Goal: Task Accomplishment & Management: Use online tool/utility

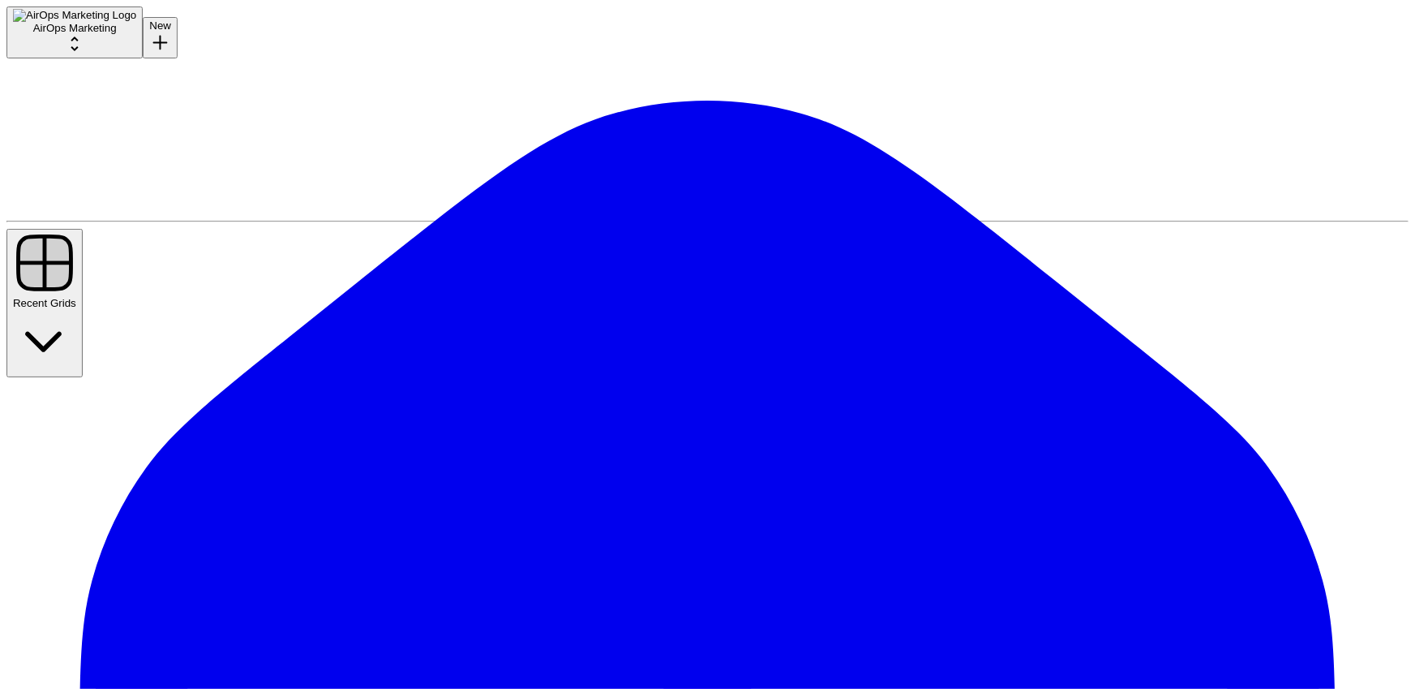
click at [143, 58] on button "New" at bounding box center [160, 37] width 35 height 41
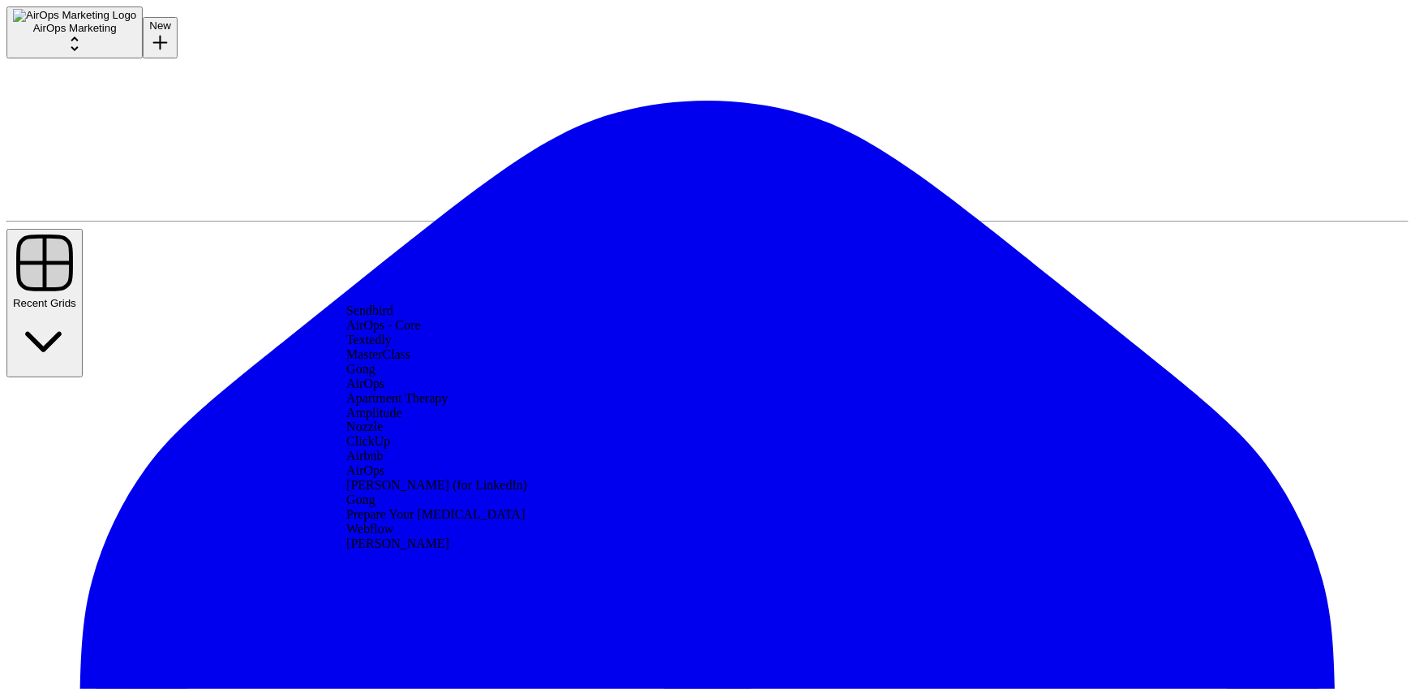
click at [423, 333] on div "AirOps - Core" at bounding box center [494, 325] width 296 height 15
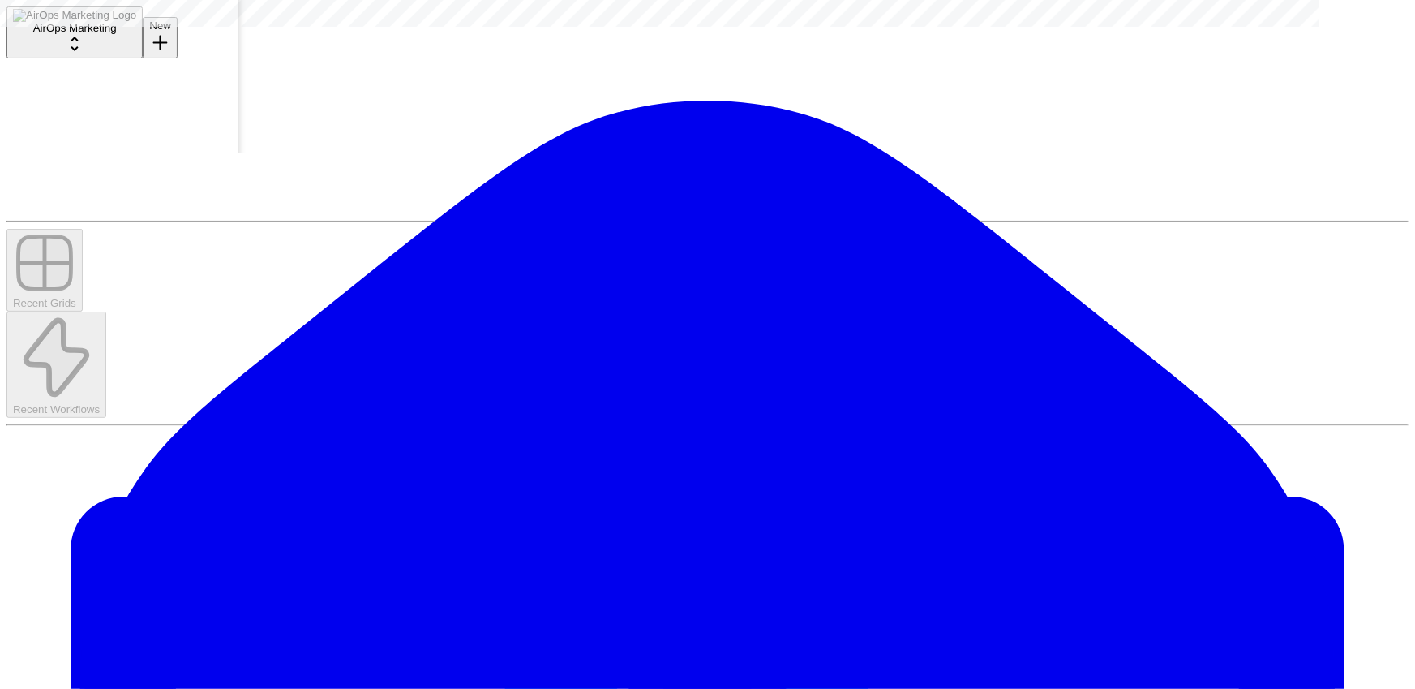
scroll to position [0, 150]
